Goal: Transaction & Acquisition: Purchase product/service

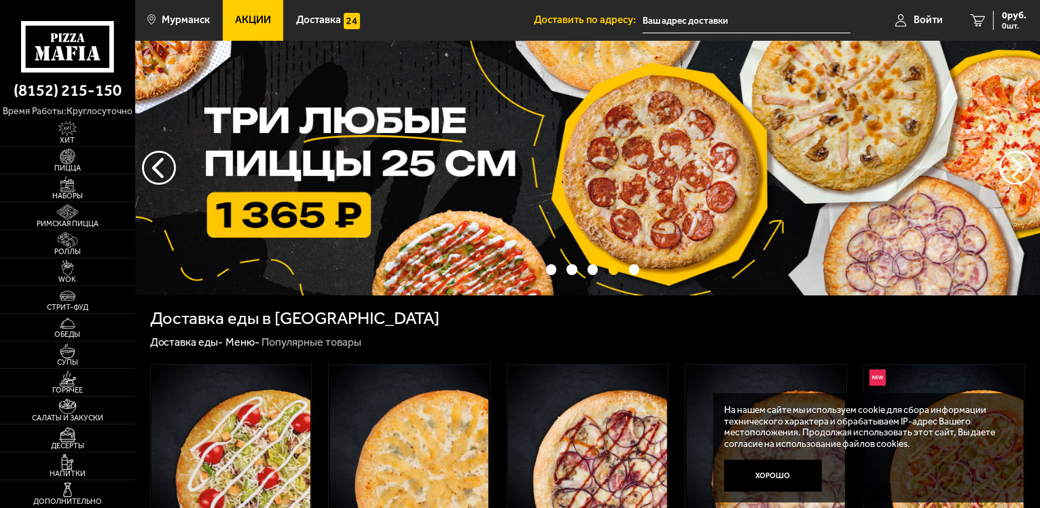
click at [234, 337] on link "Меню -" at bounding box center [242, 341] width 34 height 13
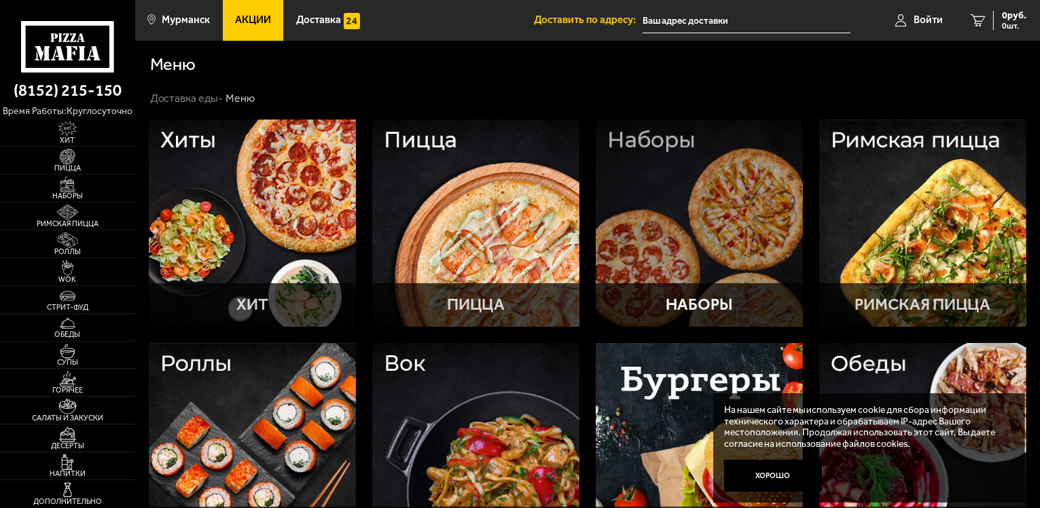
click at [668, 201] on div at bounding box center [699, 223] width 207 height 207
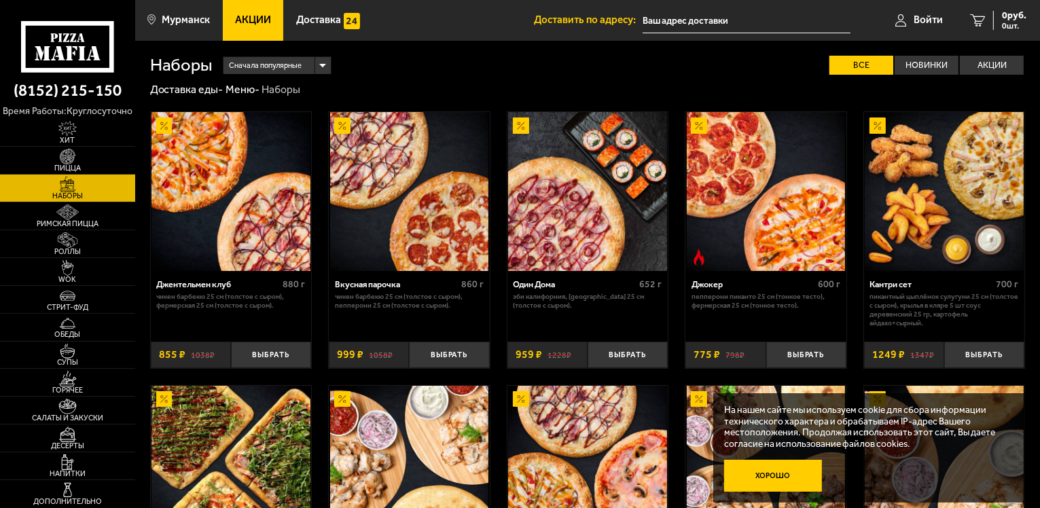
click at [812, 483] on button "Хорошо" at bounding box center [773, 476] width 98 height 33
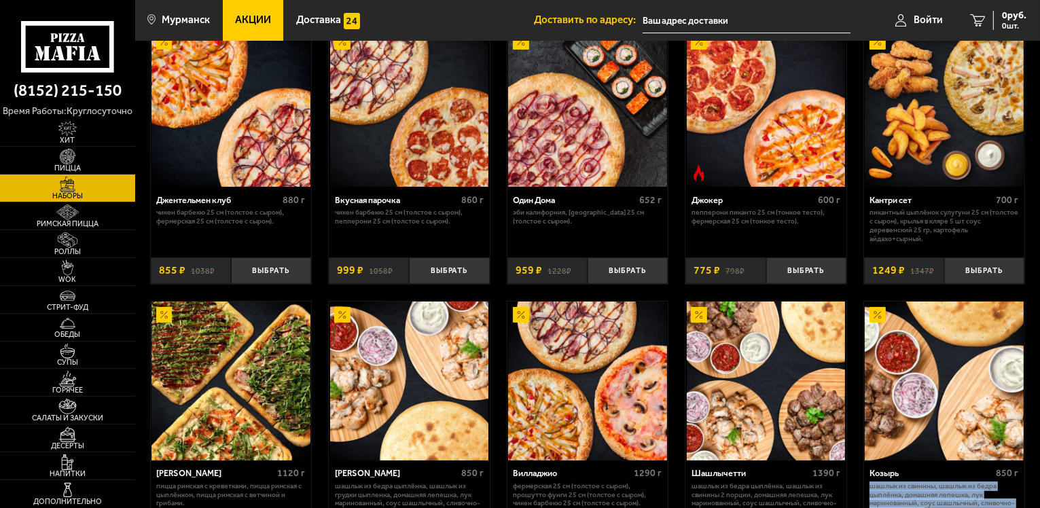
click at [79, 221] on span "Римская пицца" at bounding box center [67, 223] width 135 height 7
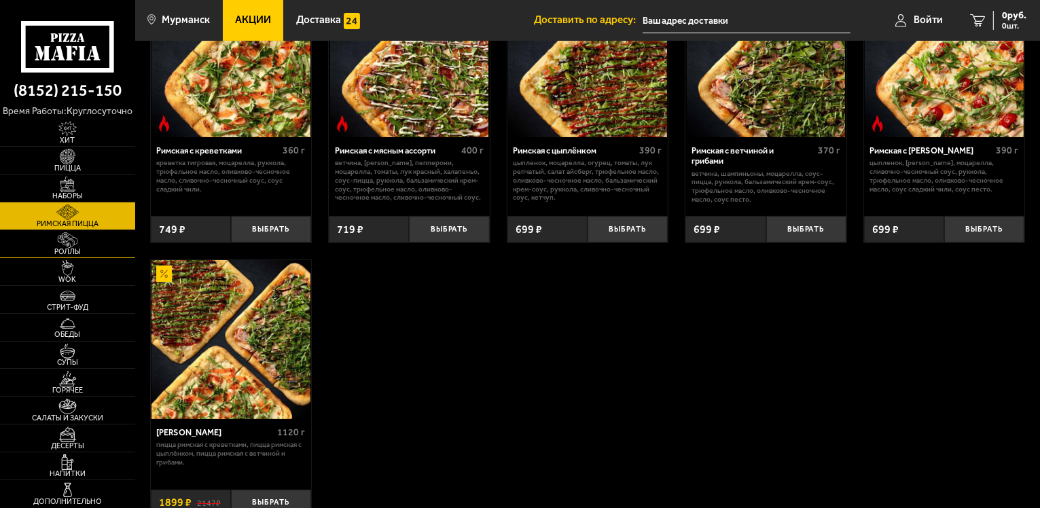
scroll to position [130, 0]
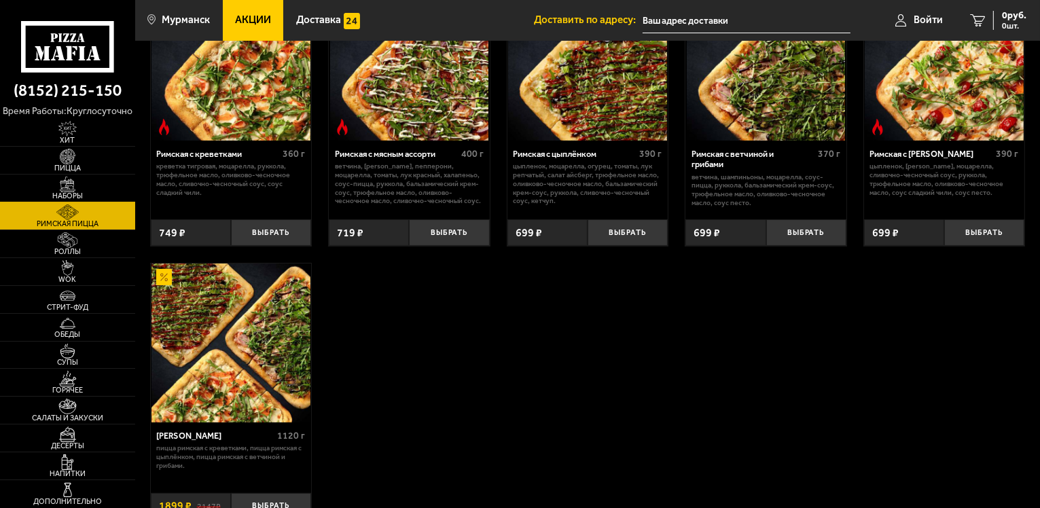
click at [67, 189] on img at bounding box center [67, 185] width 41 height 16
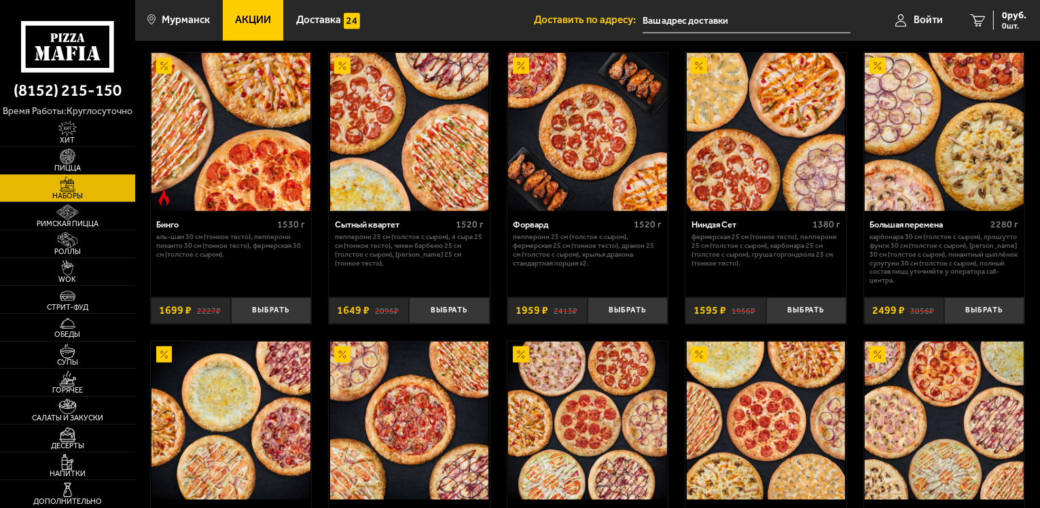
scroll to position [1494, 0]
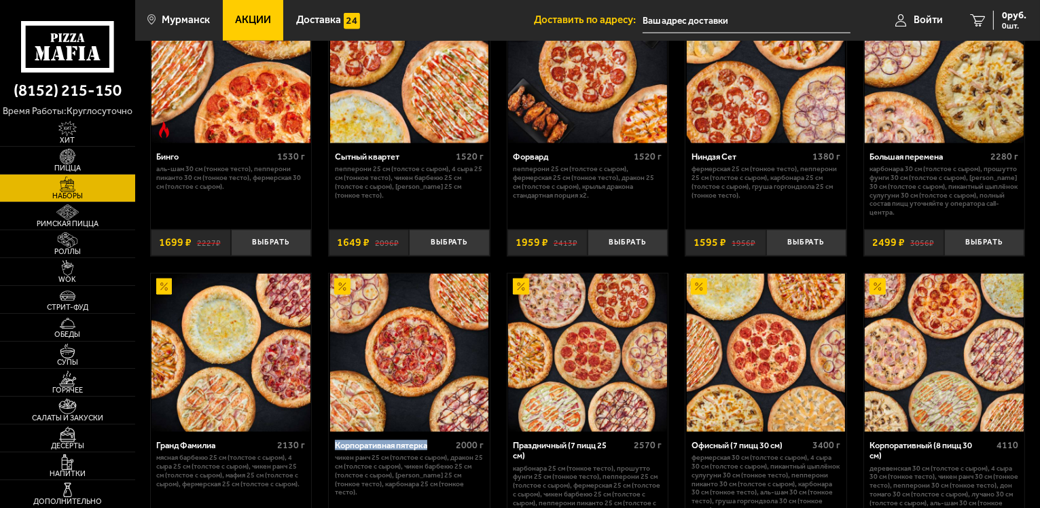
drag, startPoint x: 429, startPoint y: 450, endPoint x: 333, endPoint y: 454, distance: 96.5
click at [333, 454] on div "Корпоративная пятерка 2000 г Чикен Ранч 25 см (толстое с сыром), Дракон 25 см (…" at bounding box center [409, 484] width 161 height 105
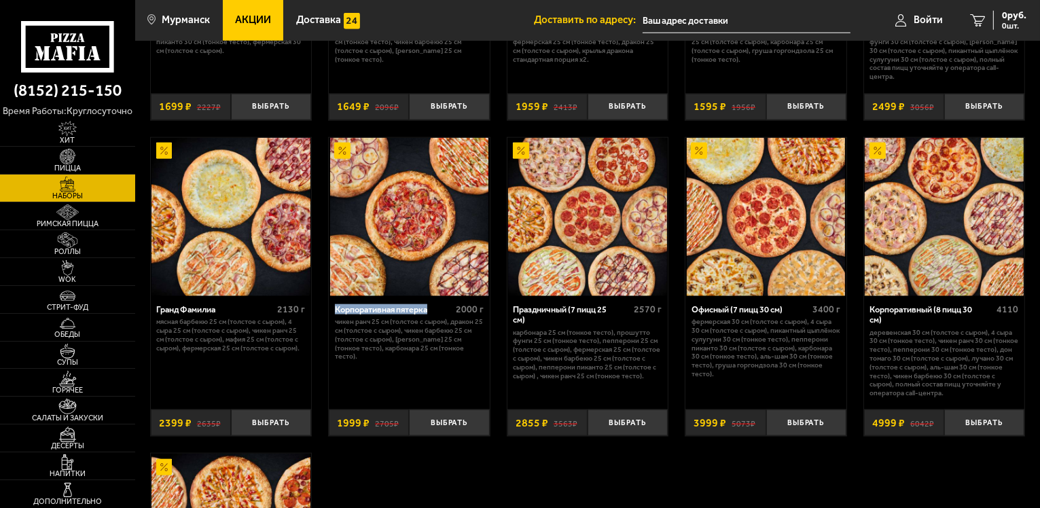
scroll to position [1562, 0]
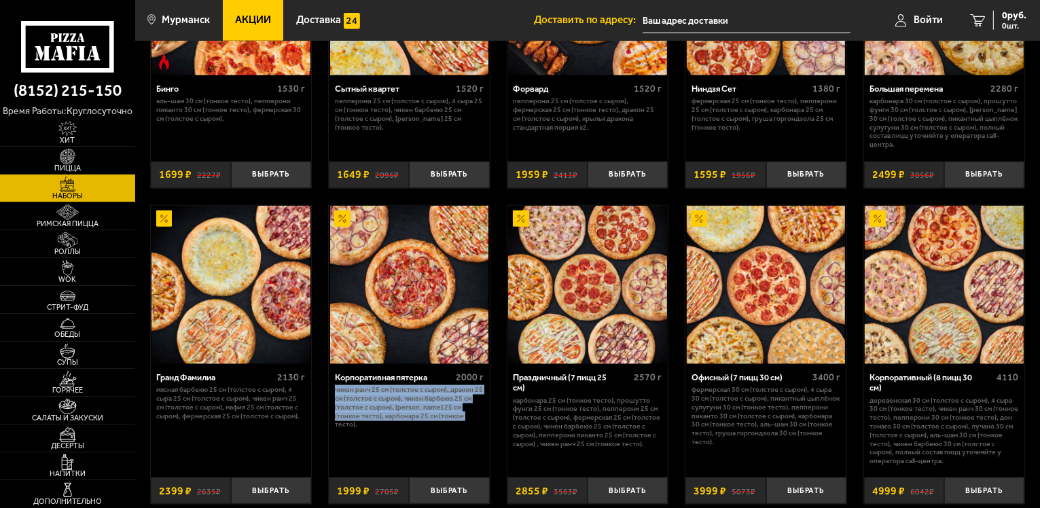
drag, startPoint x: 458, startPoint y: 425, endPoint x: 329, endPoint y: 397, distance: 132.8
click at [329, 397] on div "Корпоративная пятерка 2000 г Чикен Ранч 25 см (толстое с сыром), Дракон 25 см (…" at bounding box center [409, 416] width 161 height 105
